Goal: Find specific page/section: Find specific page/section

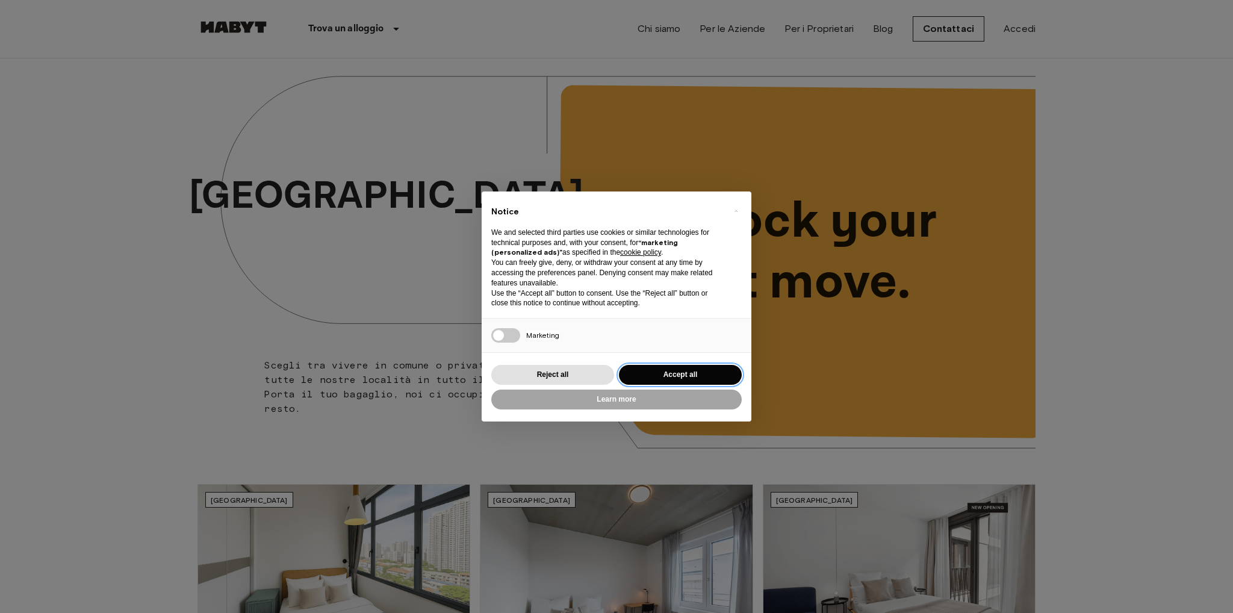
click at [666, 382] on button "Accept all" at bounding box center [680, 375] width 123 height 20
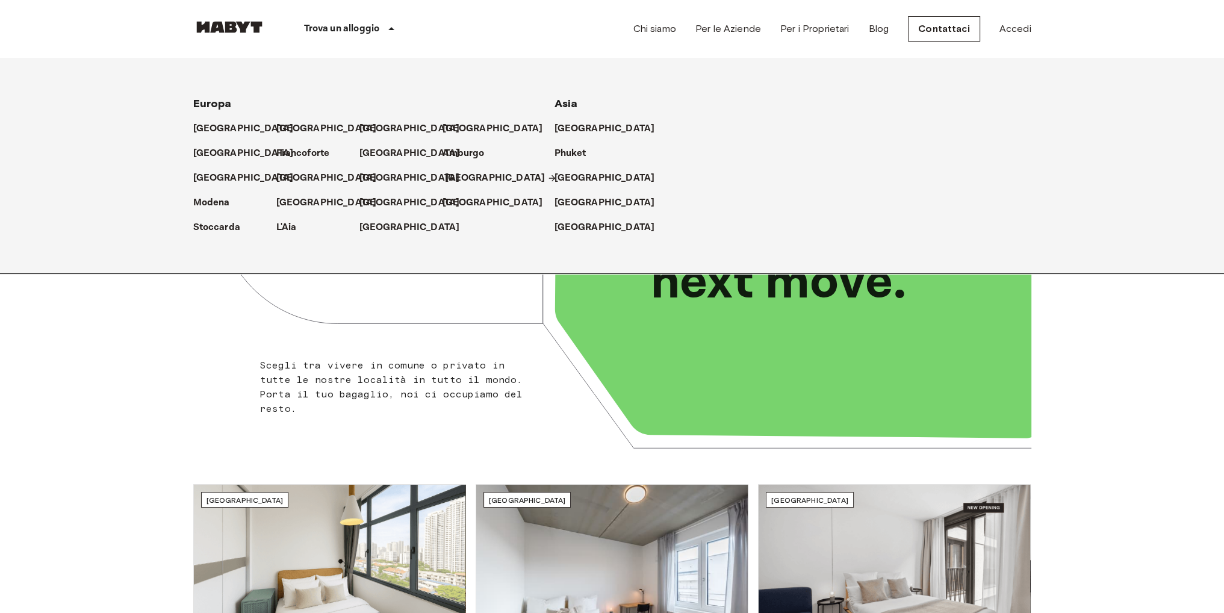
click at [456, 177] on p "[GEOGRAPHIC_DATA]" at bounding box center [495, 178] width 101 height 14
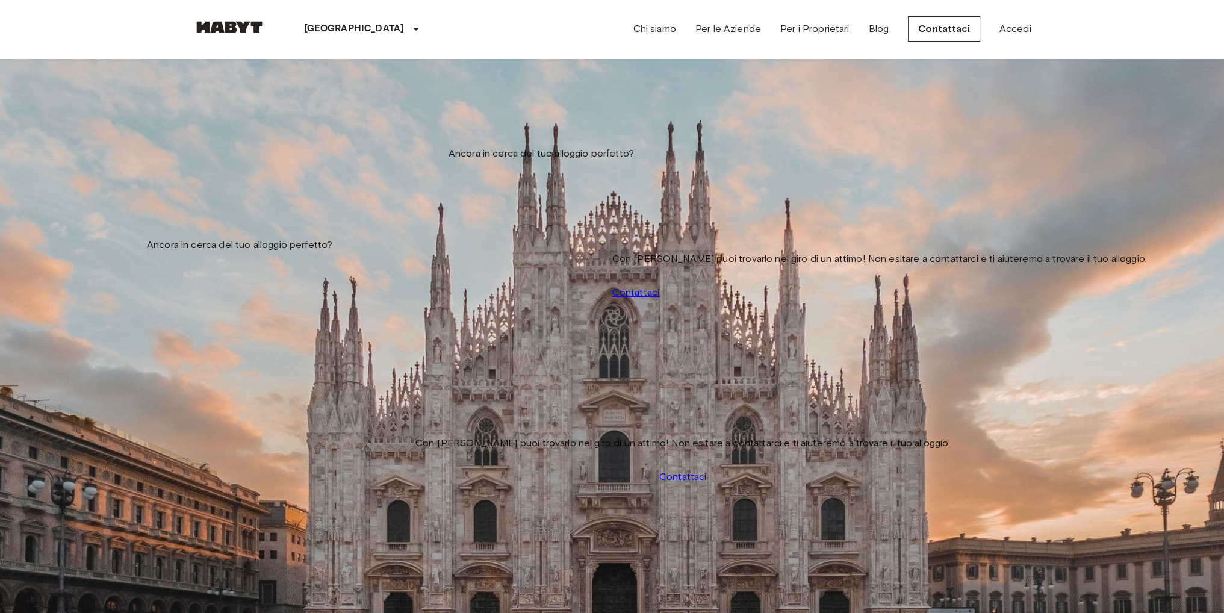
click at [279, 174] on input "Prezzo massimo" at bounding box center [235, 180] width 85 height 12
type input "**********"
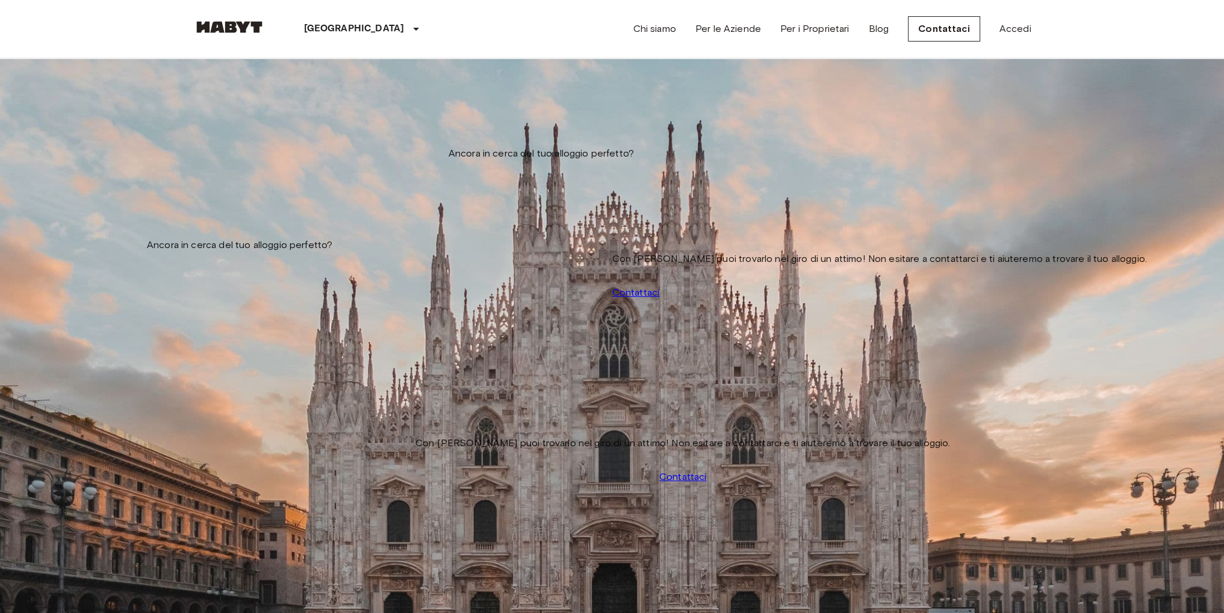
click at [272, 129] on label "Tipo di soggiorno" at bounding box center [232, 134] width 79 height 11
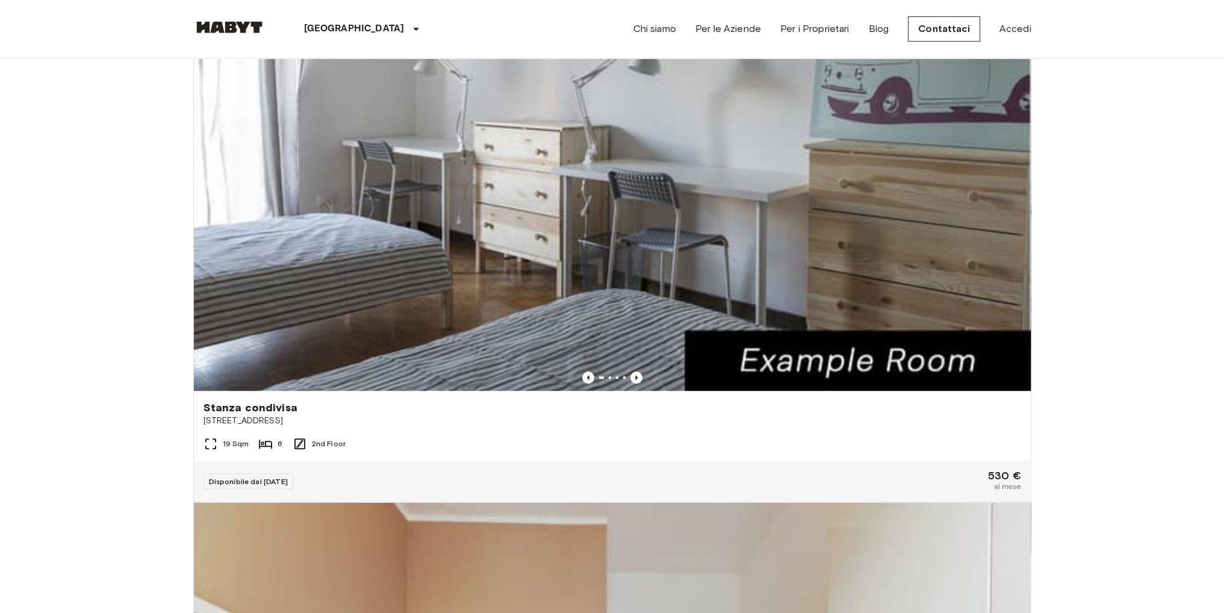
scroll to position [1445, 0]
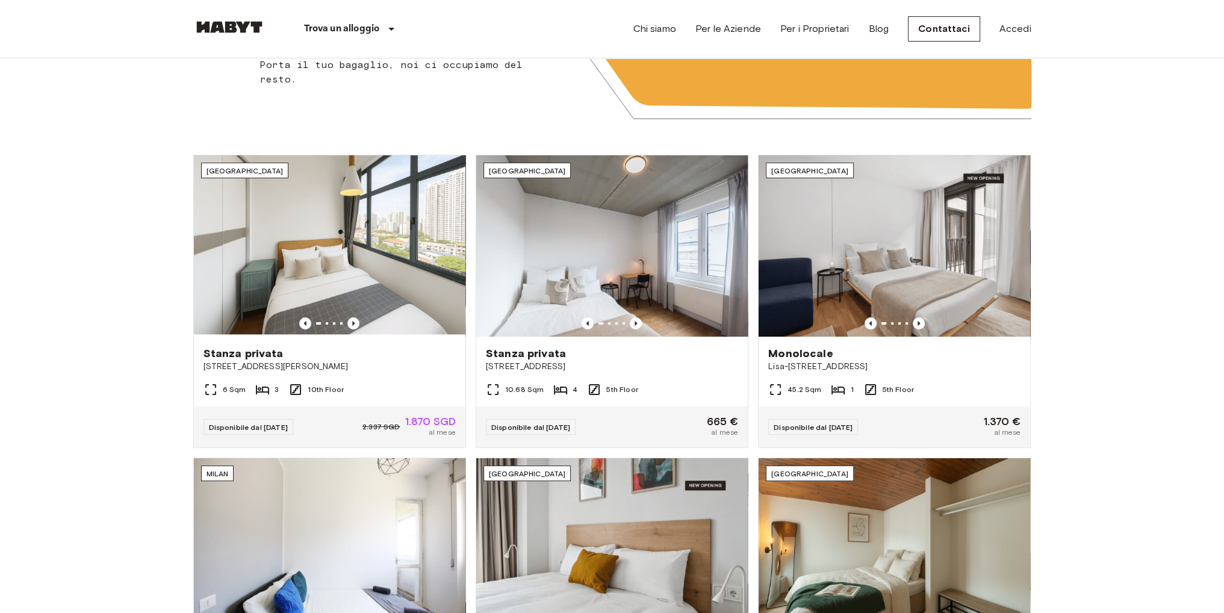
scroll to position [361, 0]
